Goal: Task Accomplishment & Management: Manage account settings

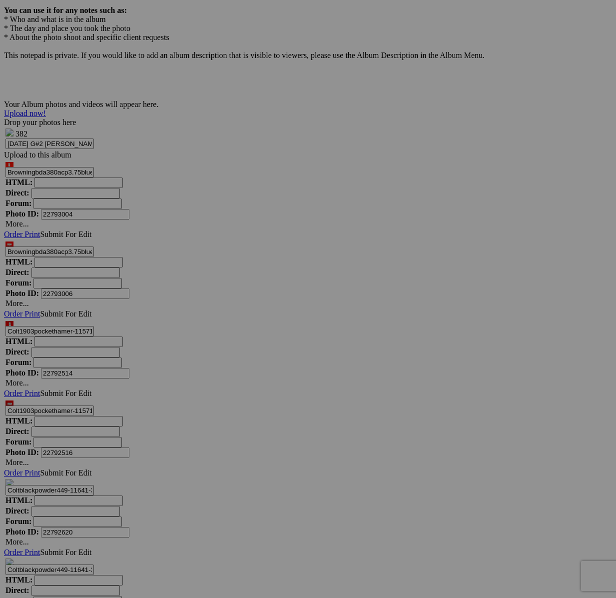
scroll to position [3230, 0]
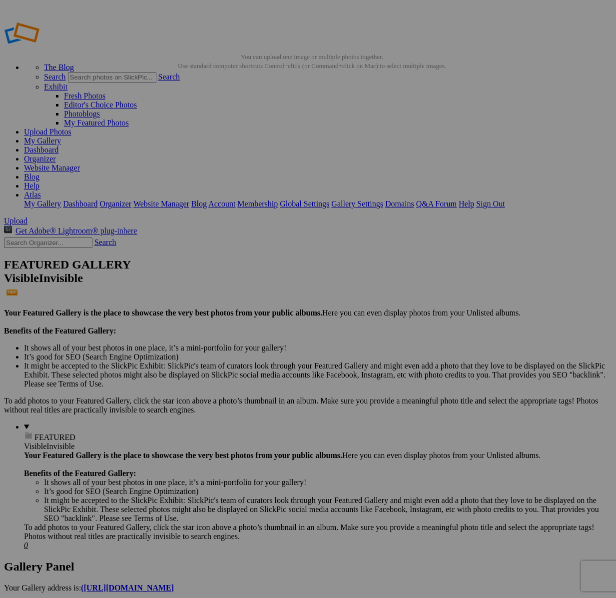
click at [48, 237] on input "text" at bounding box center [48, 242] width 88 height 10
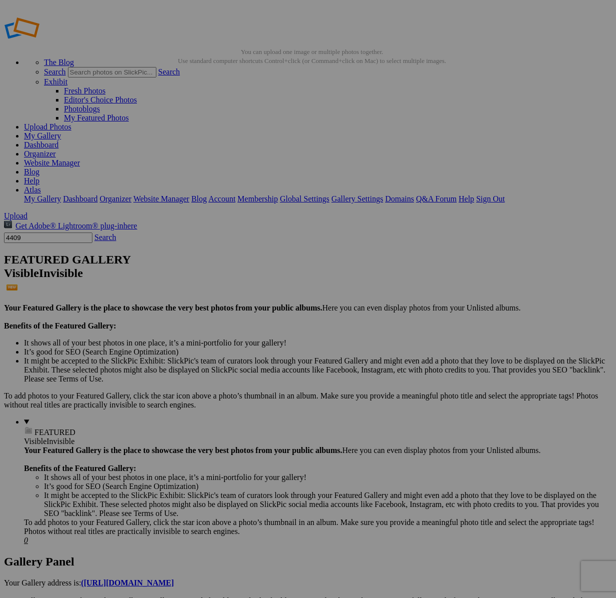
type input "4409"
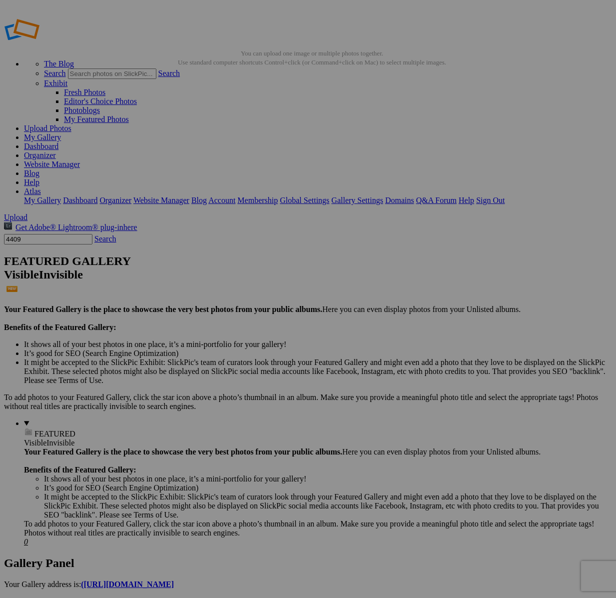
click at [112, 234] on link "Search" at bounding box center [105, 238] width 22 height 8
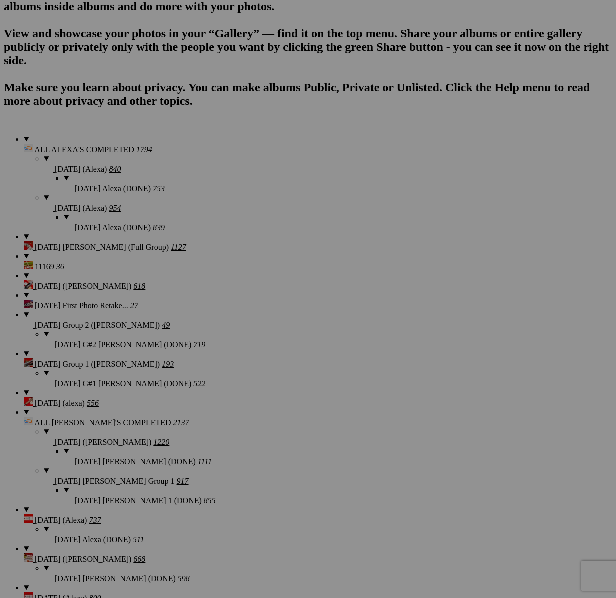
scroll to position [750, 0]
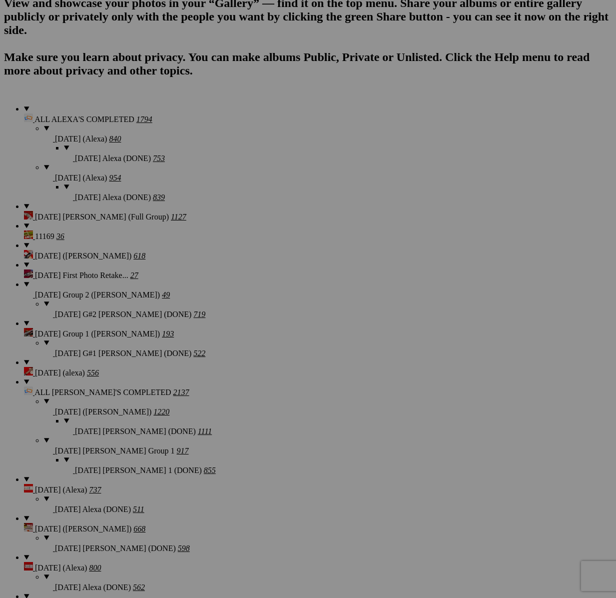
drag, startPoint x: 255, startPoint y: 139, endPoint x: 260, endPoint y: 143, distance: 6.0
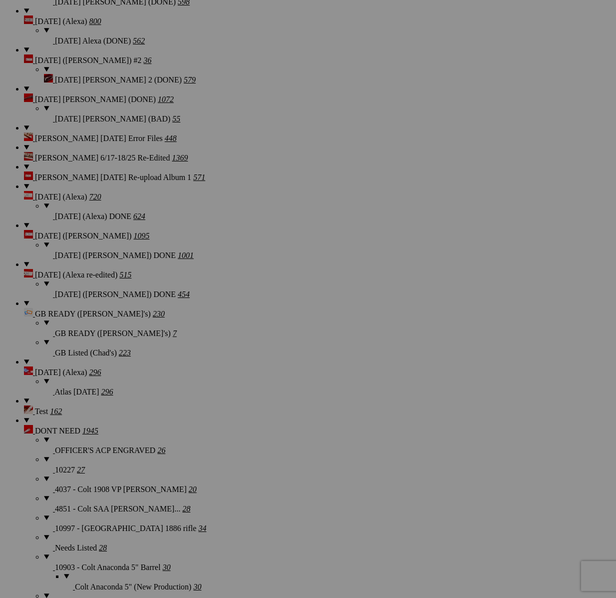
type textarea "<!-- SlickPic.com image hosting. HTML Bulk Share code Starts Here --> <div styl…"
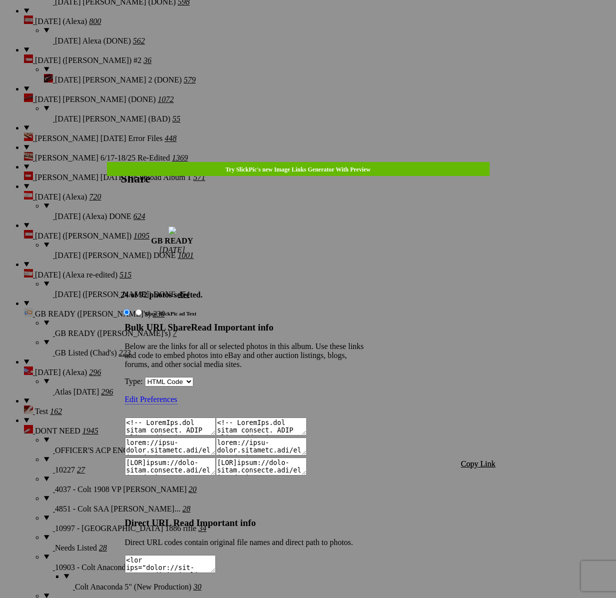
click at [488, 459] on span "Copy Link" at bounding box center [478, 463] width 34 height 8
click at [121, 162] on link at bounding box center [121, 162] width 0 height 0
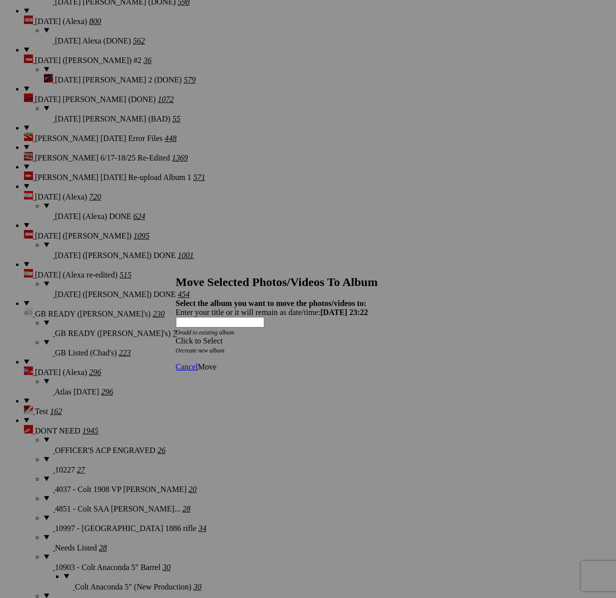
click at [371, 336] on div "Click to Select" at bounding box center [308, 340] width 265 height 9
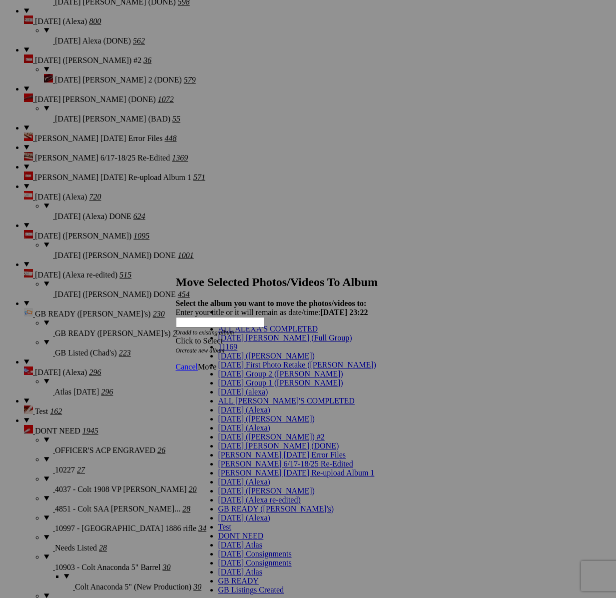
scroll to position [295, 0]
click at [259, 585] on link "GB Listings Created" at bounding box center [251, 589] width 66 height 8
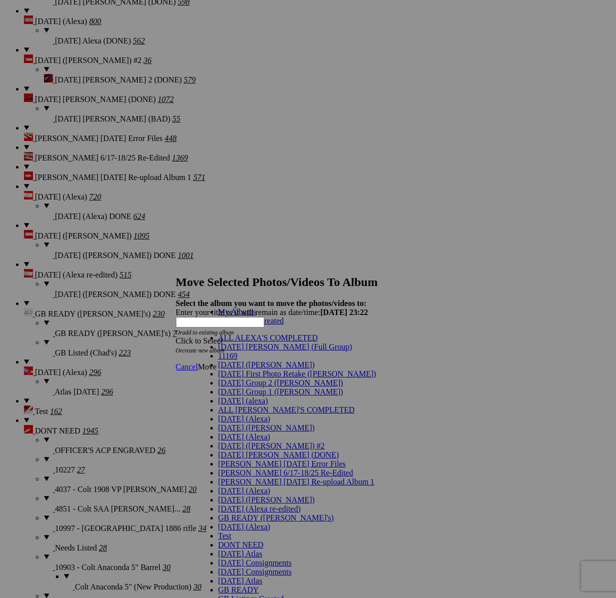
click at [216, 362] on span "Move" at bounding box center [207, 366] width 18 height 8
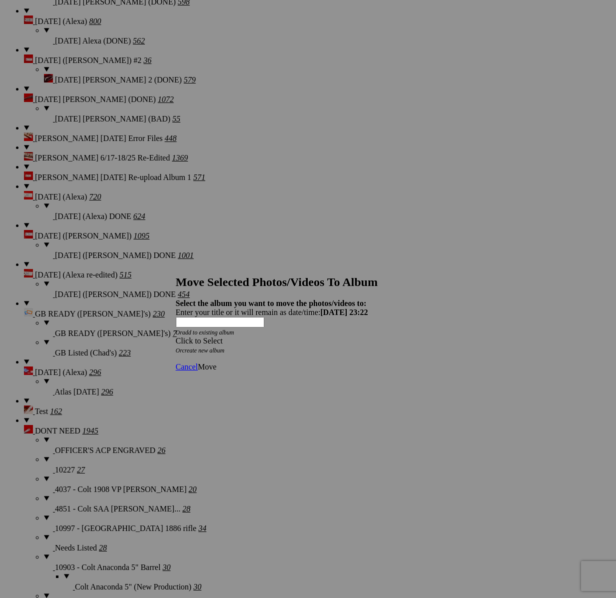
drag, startPoint x: 369, startPoint y: 305, endPoint x: 344, endPoint y: 309, distance: 24.8
click at [176, 336] on span at bounding box center [176, 340] width 0 height 8
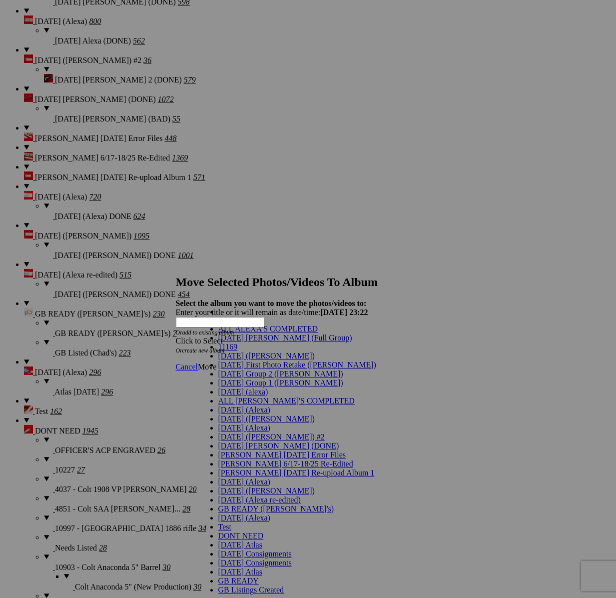
scroll to position [289, 0]
click at [243, 585] on span "GB Listings Created" at bounding box center [251, 589] width 66 height 8
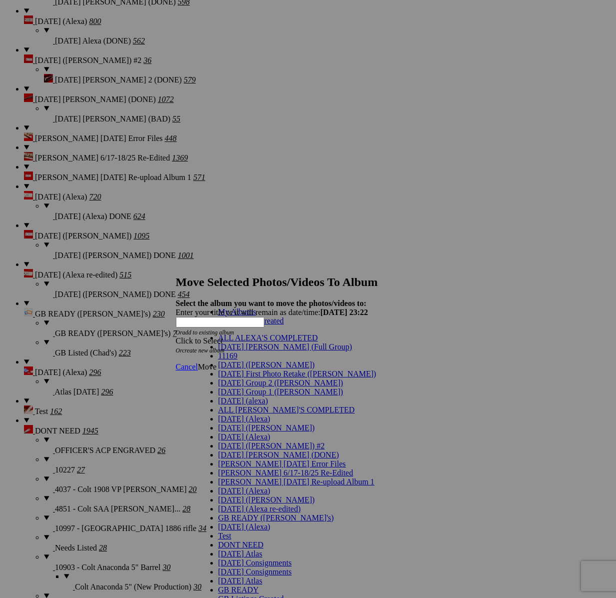
click at [248, 325] on link "GB Listings Created" at bounding box center [251, 320] width 66 height 8
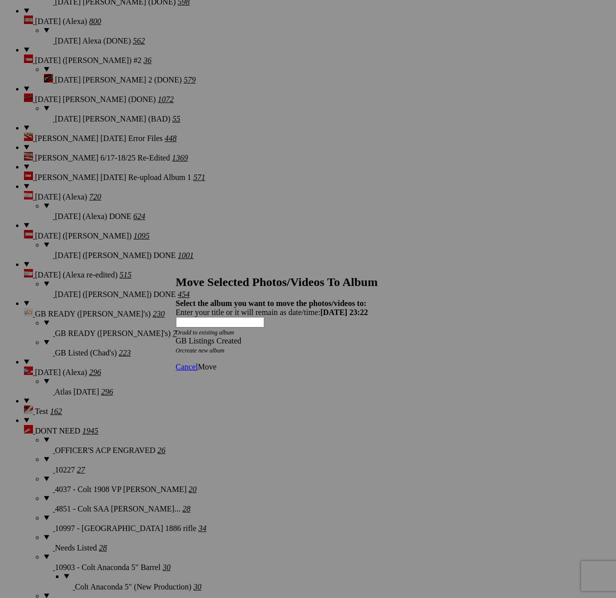
click at [216, 362] on link "Move" at bounding box center [207, 366] width 18 height 8
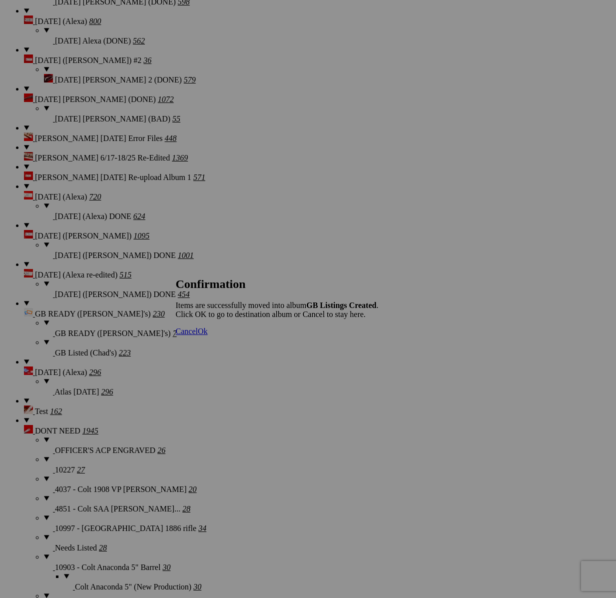
click at [198, 335] on span "Cancel" at bounding box center [187, 331] width 22 height 8
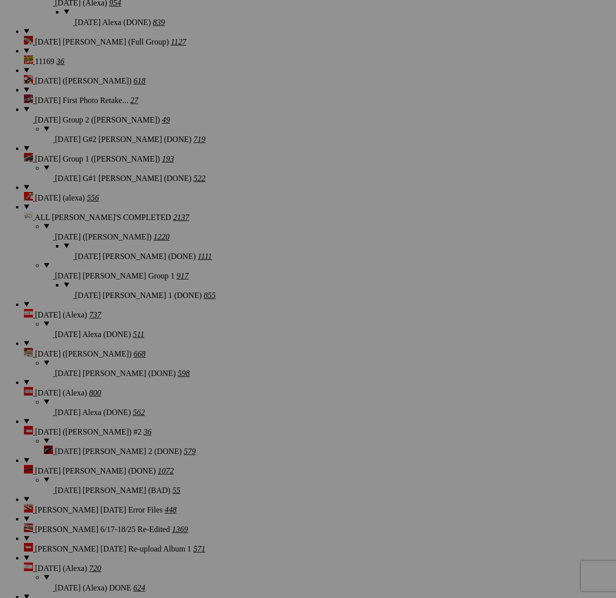
scroll to position [0, 0]
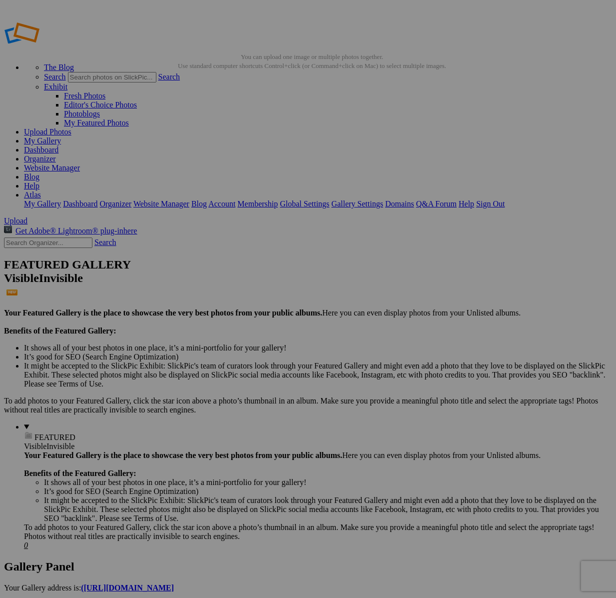
click at [46, 237] on input "text" at bounding box center [48, 242] width 88 height 10
type input "4049"
click at [116, 238] on link "Search" at bounding box center [105, 242] width 22 height 8
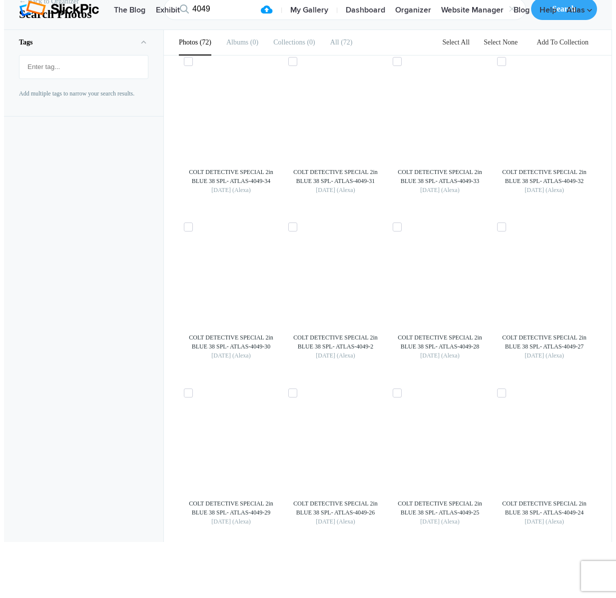
scroll to position [1870, 0]
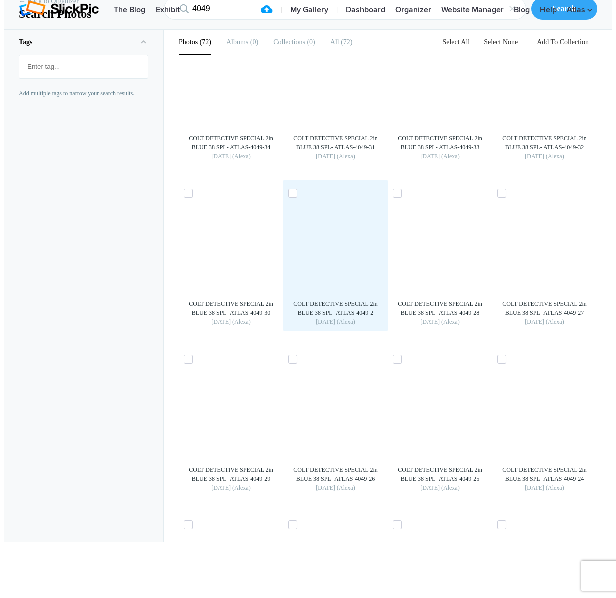
click at [328, 255] on img at bounding box center [336, 247] width 16 height 16
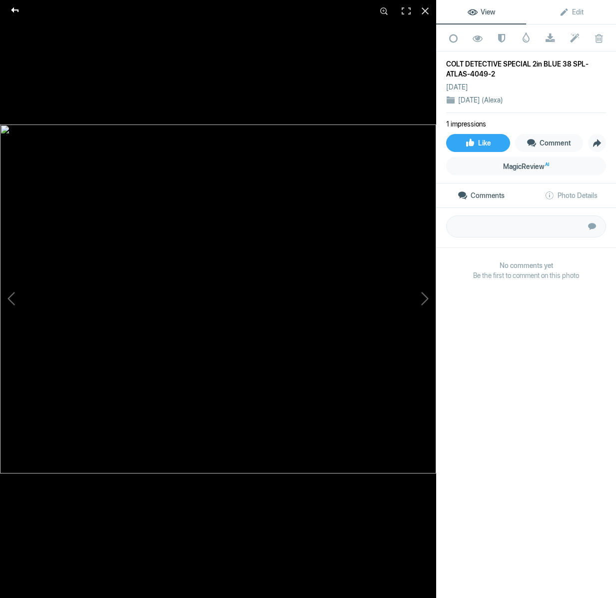
click at [12, 6] on div at bounding box center [15, 10] width 36 height 20
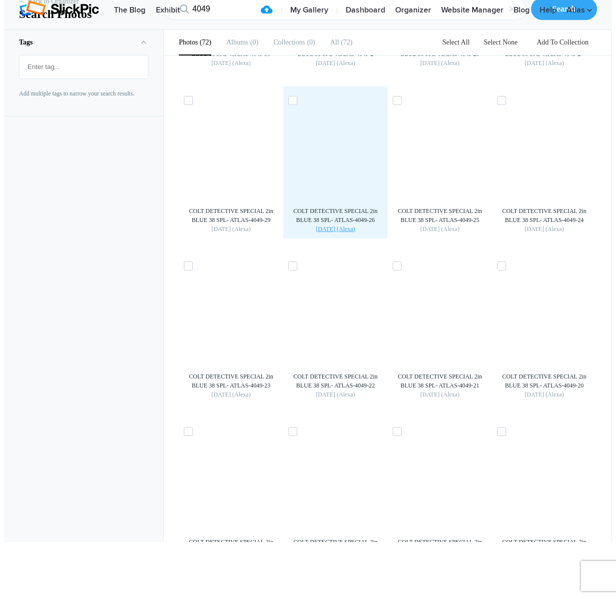
scroll to position [2162, 0]
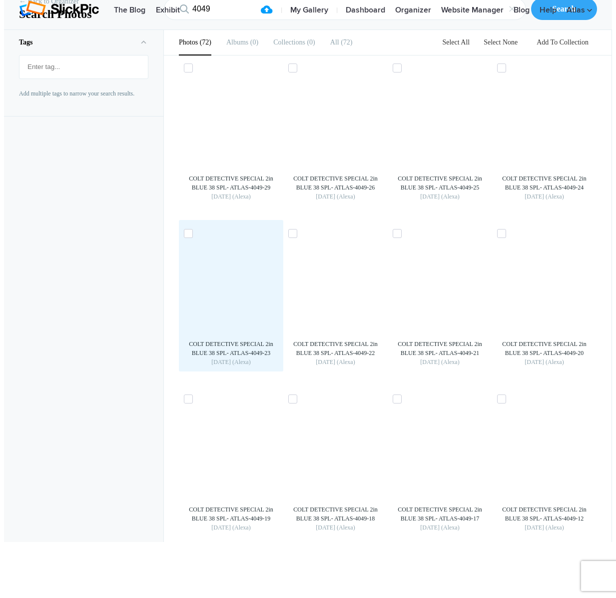
click at [239, 295] on img at bounding box center [231, 287] width 16 height 16
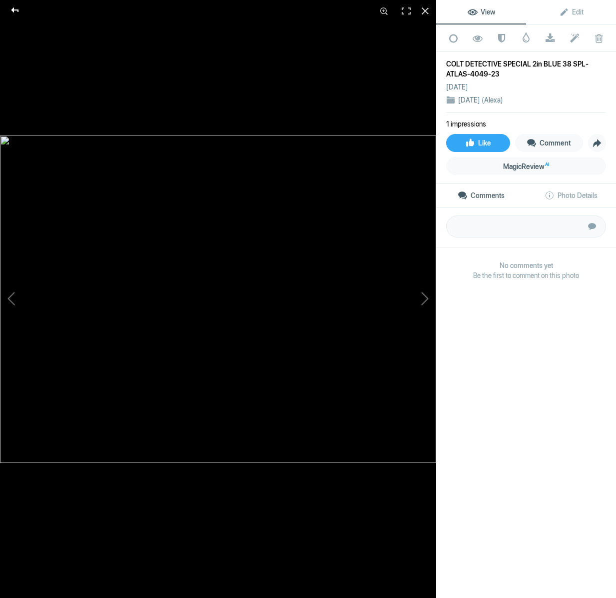
click at [13, 10] on div at bounding box center [15, 10] width 36 height 20
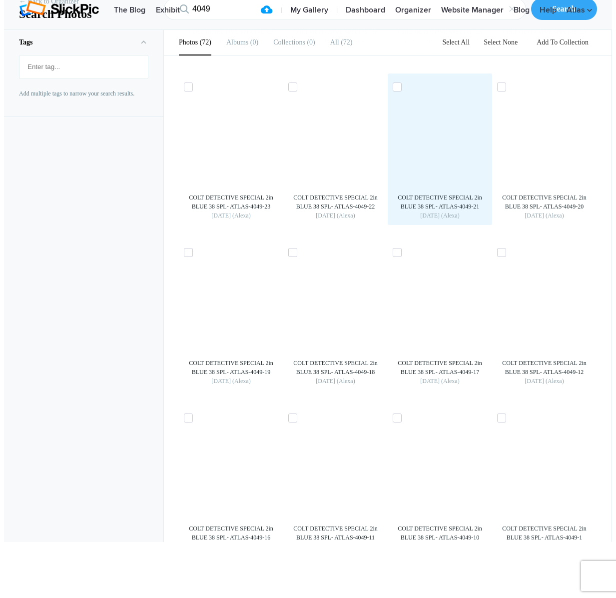
scroll to position [2534, 0]
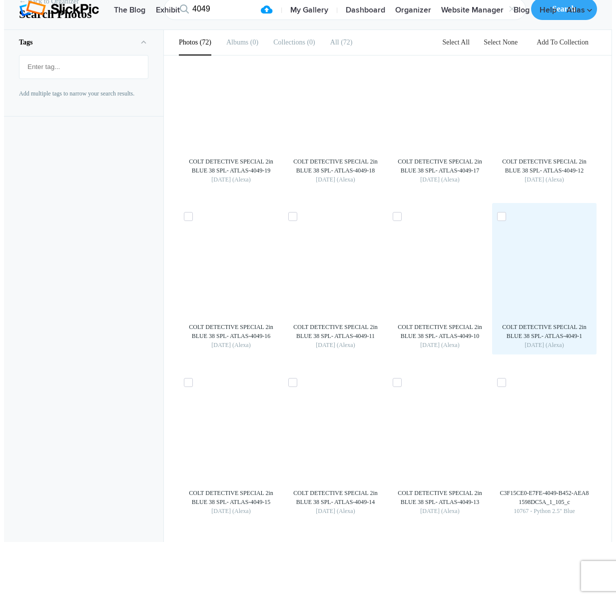
click at [544, 278] on img at bounding box center [545, 270] width 16 height 16
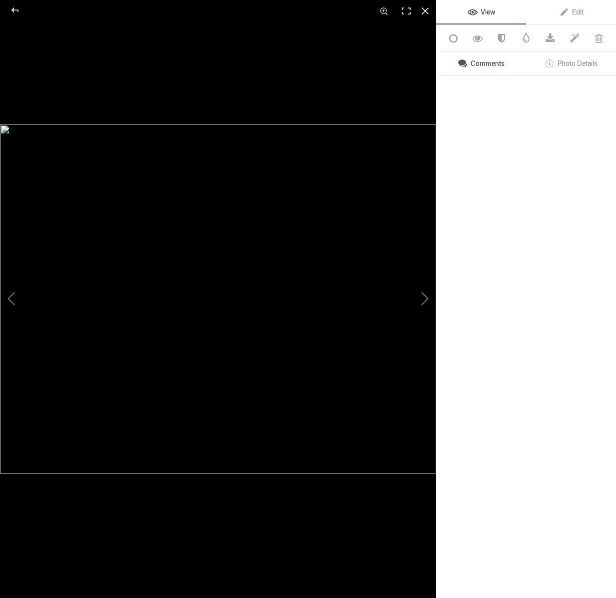
scroll to position [2533, 0]
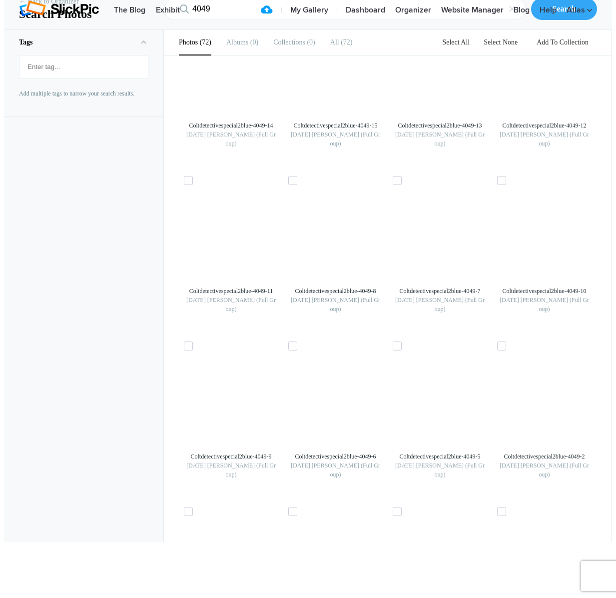
scroll to position [891, 0]
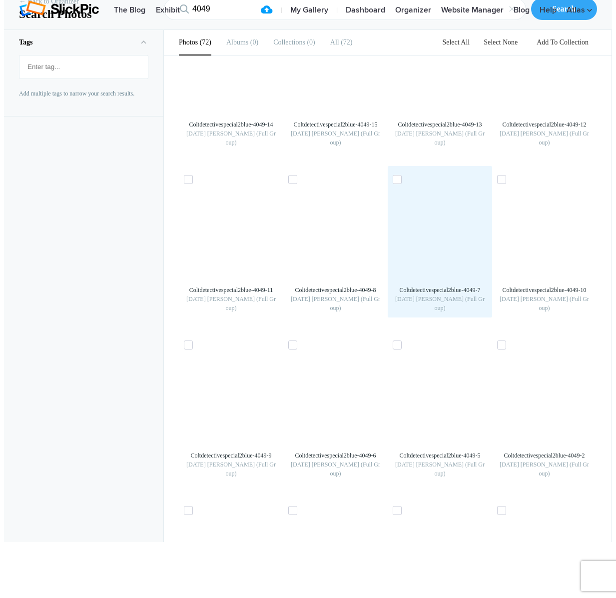
click at [448, 241] on img at bounding box center [440, 233] width 16 height 16
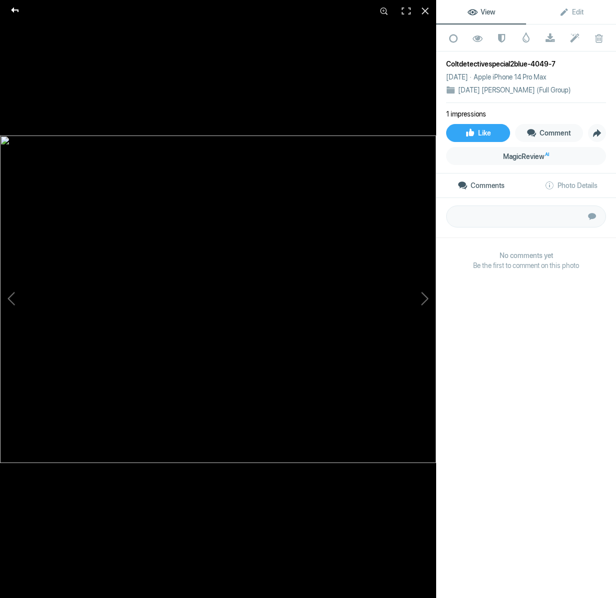
click at [14, 7] on div at bounding box center [15, 10] width 36 height 20
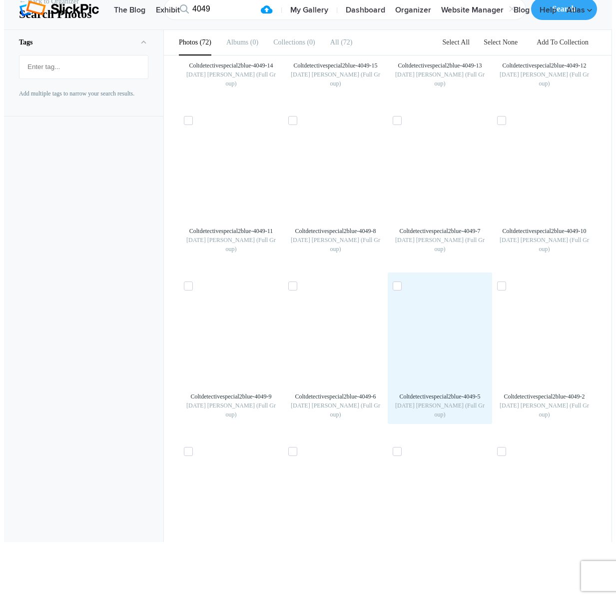
scroll to position [957, 0]
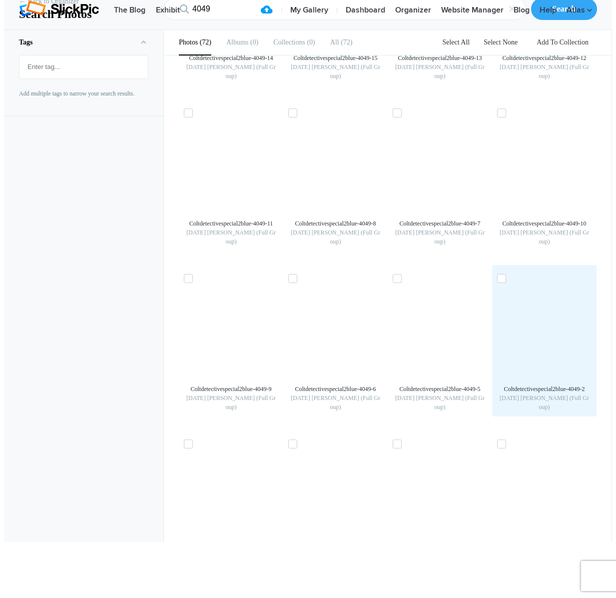
click at [551, 340] on img at bounding box center [545, 332] width 16 height 16
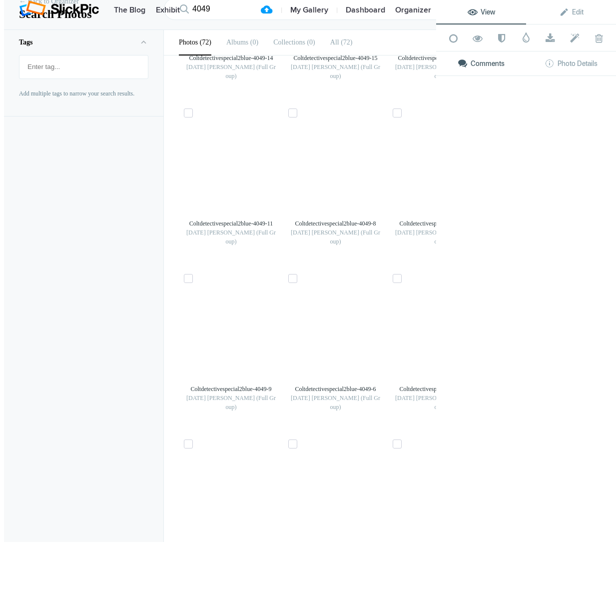
scroll to position [958, 0]
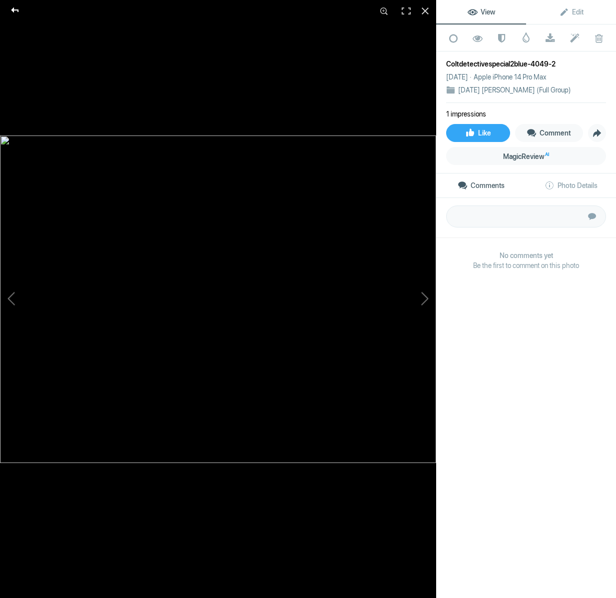
click at [6, 6] on div at bounding box center [15, 10] width 36 height 20
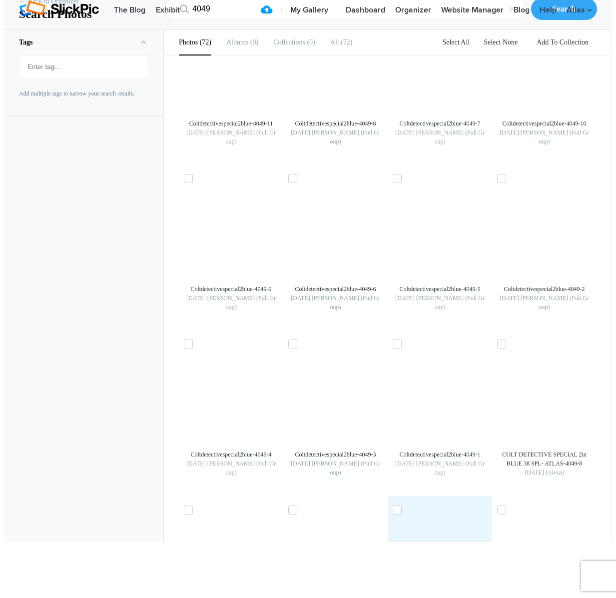
scroll to position [1091, 0]
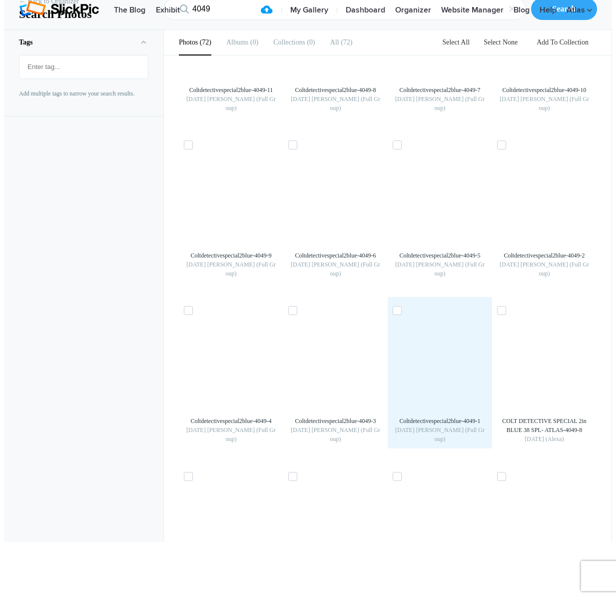
click at [441, 372] on img at bounding box center [440, 364] width 16 height 16
